Goal: Task Accomplishment & Management: Complete application form

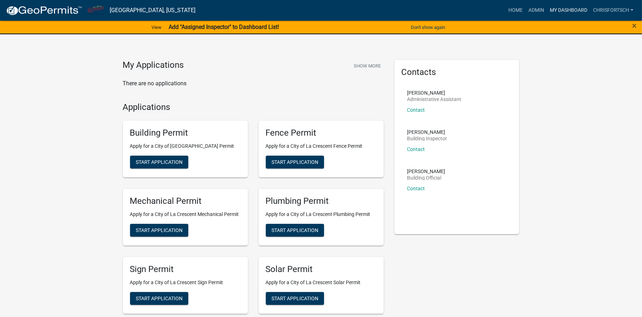
click at [559, 11] on link "My Dashboard" at bounding box center [568, 11] width 43 height 14
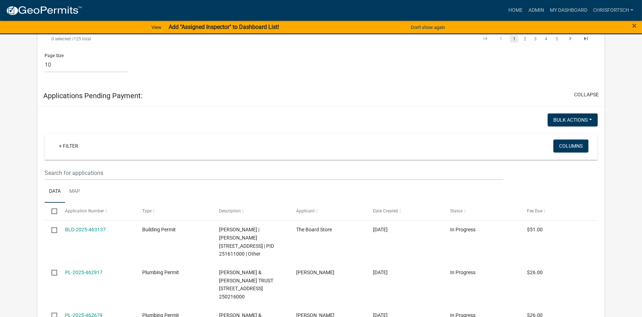
scroll to position [786, 0]
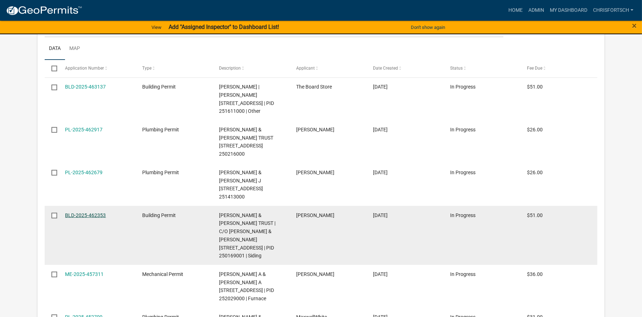
click at [79, 218] on link "BLD-2025-462353" at bounding box center [85, 216] width 41 height 6
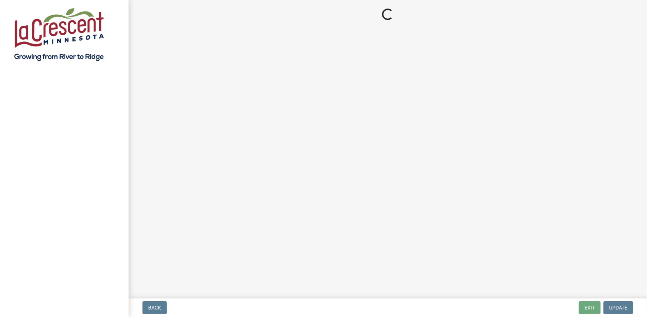
select select "3: 3"
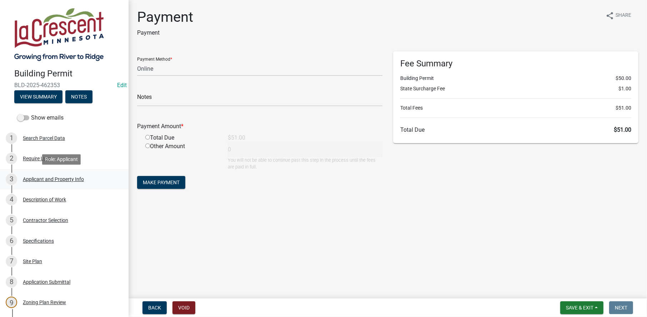
click at [54, 177] on div "Applicant and Property Info" at bounding box center [53, 179] width 61 height 5
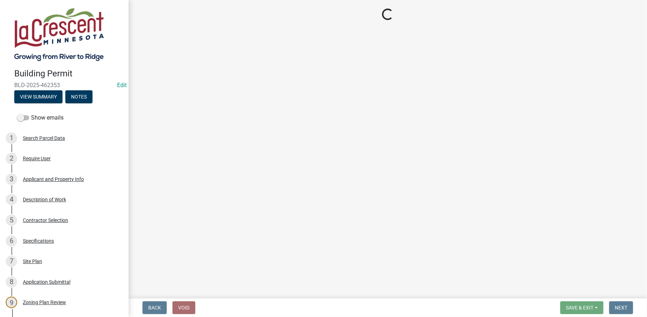
select select "e838c9e2-1e6e-4405-bddc-a3335cd38b08"
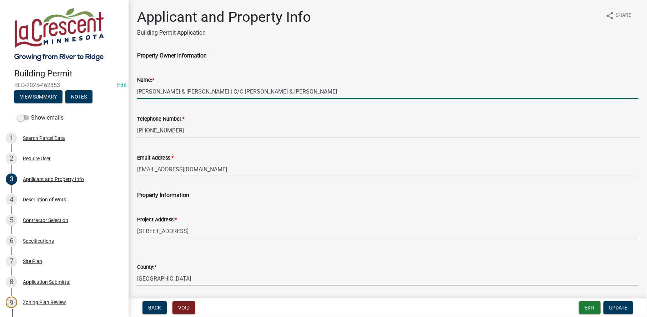
click at [155, 90] on input "[PERSON_NAME] & [PERSON_NAME] | C/O [PERSON_NAME] & [PERSON_NAME]" at bounding box center [388, 91] width 502 height 15
drag, startPoint x: 207, startPoint y: 89, endPoint x: 317, endPoint y: 88, distance: 110.4
click at [317, 88] on input "[PERSON_NAME] & [PERSON_NAME] | C/O [PERSON_NAME] & [PERSON_NAME]" at bounding box center [388, 91] width 502 height 15
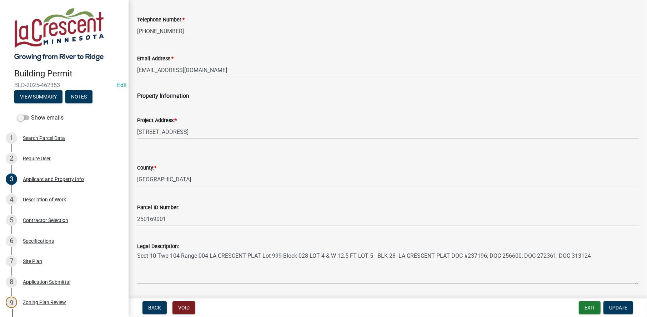
scroll to position [121, 0]
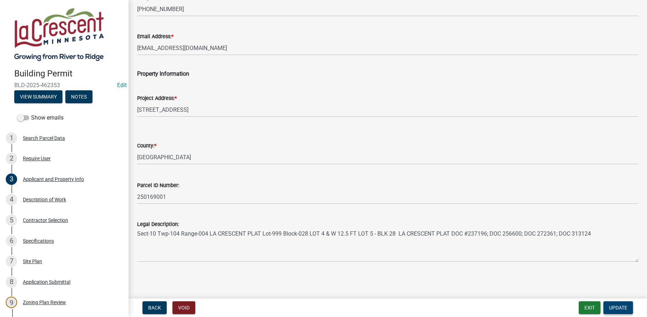
type input "[PERSON_NAME] & [PERSON_NAME]"
click at [617, 308] on span "Update" at bounding box center [619, 308] width 18 height 6
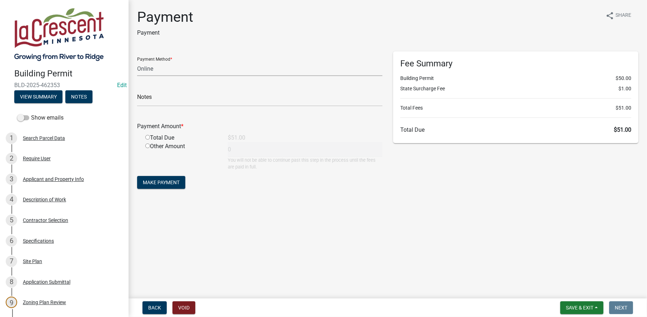
click at [149, 72] on select "Credit Card POS Check Cash Online" at bounding box center [259, 68] width 245 height 15
select select "1: 0"
click at [137, 61] on select "Credit Card POS Check Cash Online" at bounding box center [259, 68] width 245 height 15
click at [146, 100] on input "text" at bounding box center [259, 99] width 245 height 15
type input "1534"
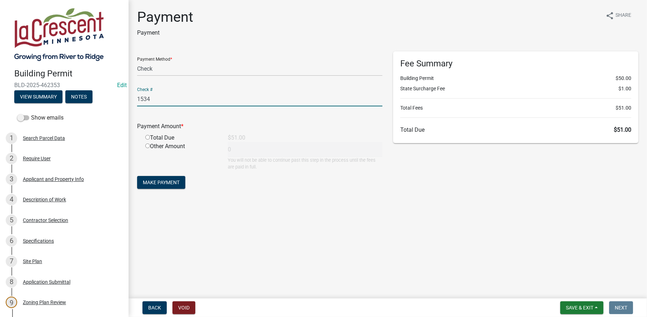
drag, startPoint x: 149, startPoint y: 138, endPoint x: 166, endPoint y: 159, distance: 27.5
click at [149, 138] on input "radio" at bounding box center [147, 137] width 5 height 5
radio input "true"
type input "51"
click at [175, 187] on button "Make Payment" at bounding box center [161, 182] width 48 height 13
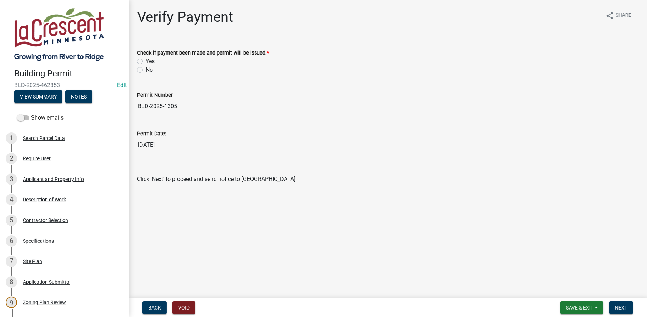
click at [135, 63] on div "Check if payment been made and permit will be issued. * Yes No" at bounding box center [388, 57] width 512 height 34
click at [146, 62] on label "Yes" at bounding box center [150, 61] width 9 height 9
click at [146, 62] on input "Yes" at bounding box center [148, 59] width 5 height 5
radio input "true"
click at [618, 309] on span "Next" at bounding box center [621, 308] width 13 height 6
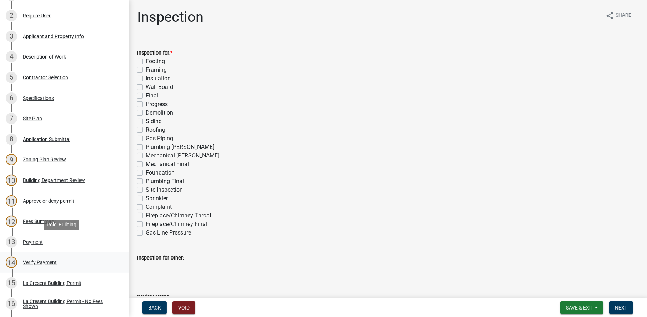
scroll to position [179, 0]
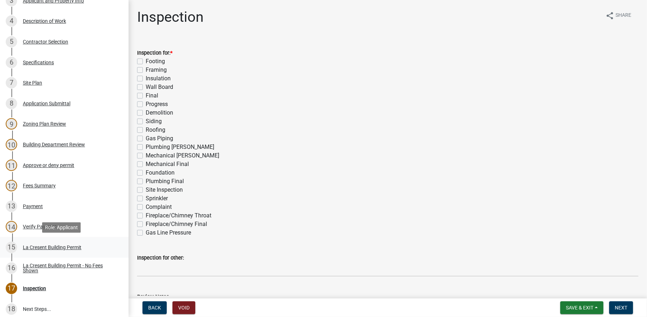
click at [49, 250] on div "La Cresent Building Permit" at bounding box center [52, 247] width 59 height 5
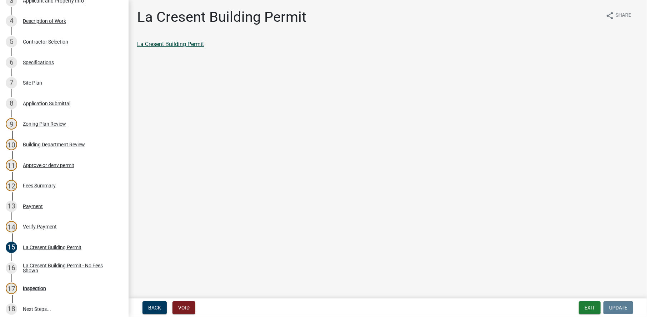
click at [179, 46] on link "La Cresent Building Permit" at bounding box center [170, 44] width 67 height 7
